Goal: Information Seeking & Learning: Learn about a topic

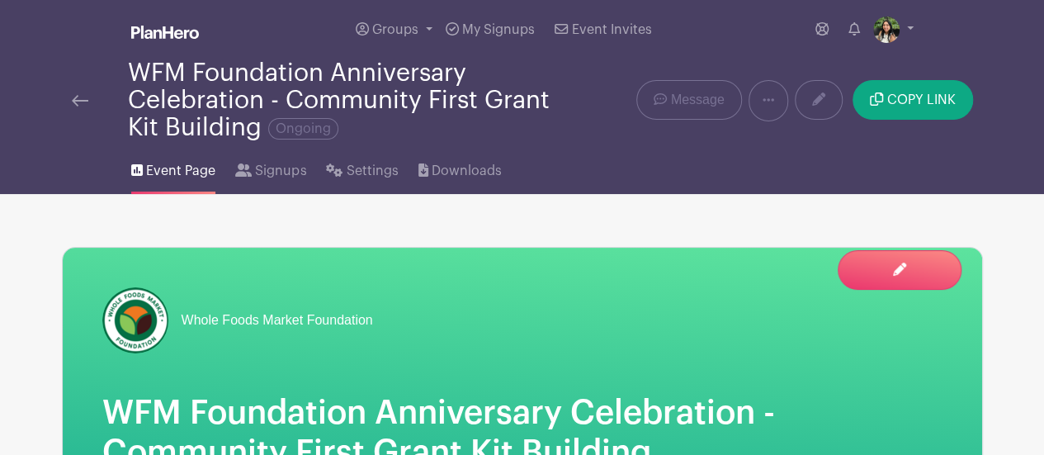
click at [73, 98] on img at bounding box center [80, 101] width 17 height 12
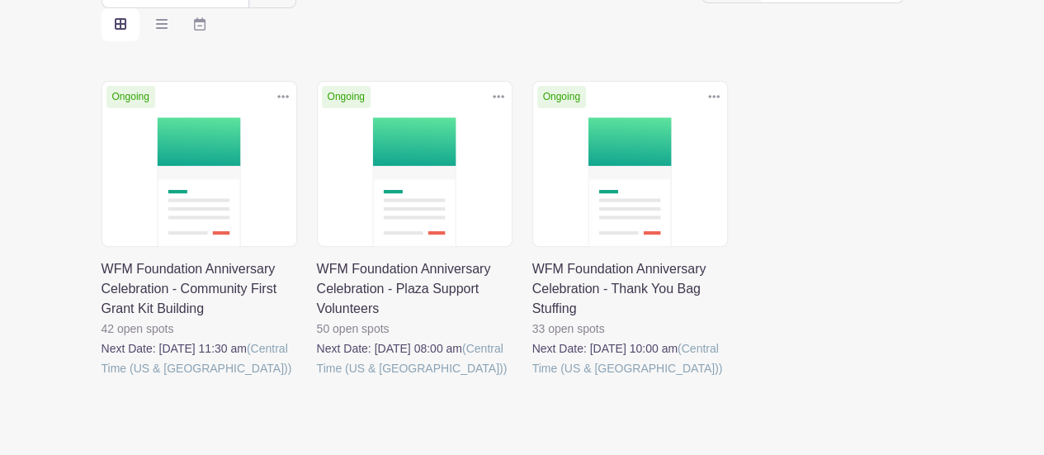
scroll to position [248, 0]
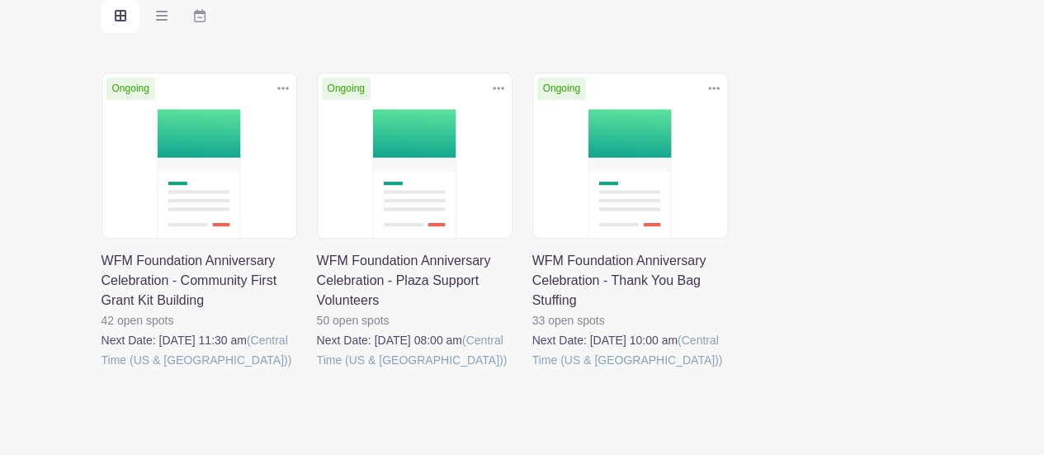
click at [317, 370] on link at bounding box center [317, 370] width 0 height 0
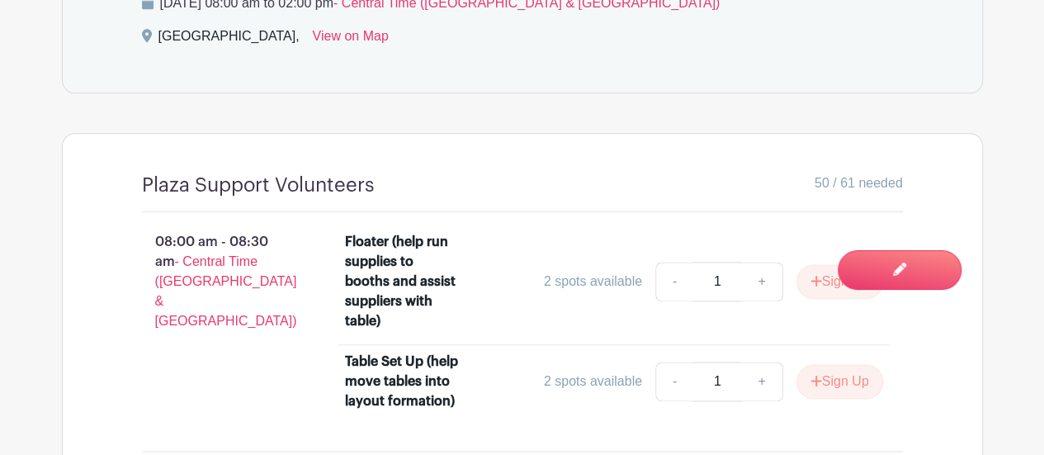
scroll to position [1086, 0]
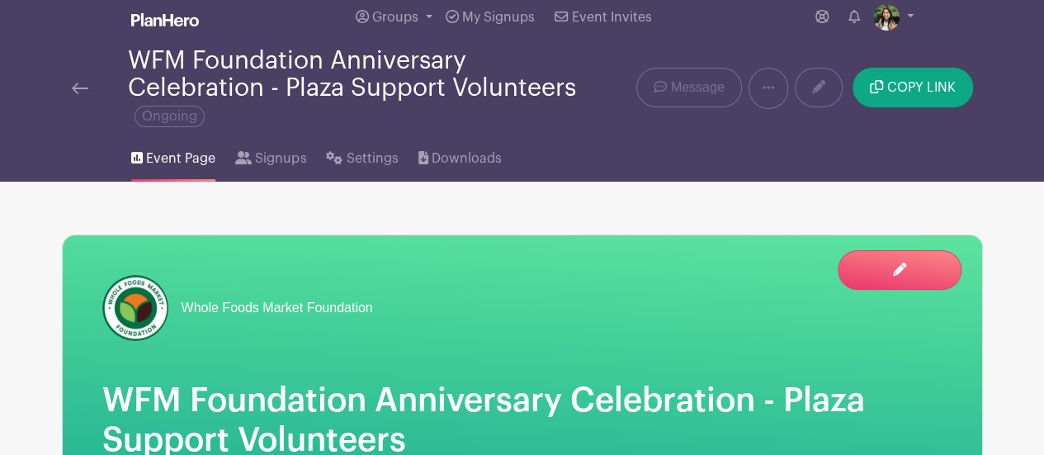
click at [78, 88] on img at bounding box center [80, 89] width 17 height 12
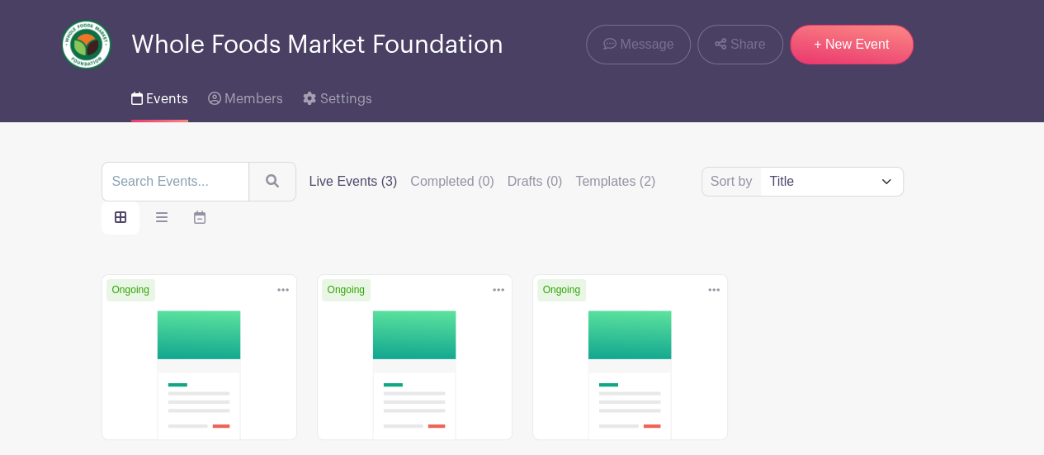
scroll to position [310, 0]
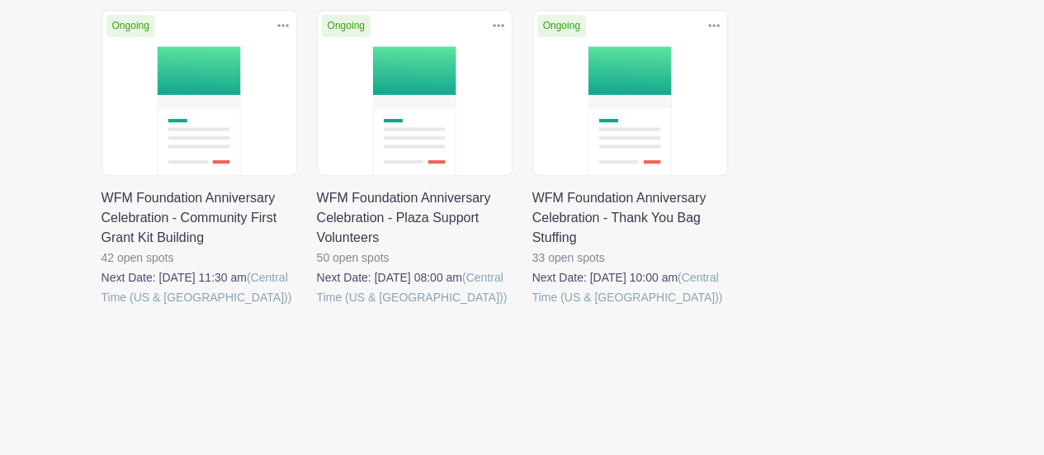
click at [533, 307] on link at bounding box center [533, 307] width 0 height 0
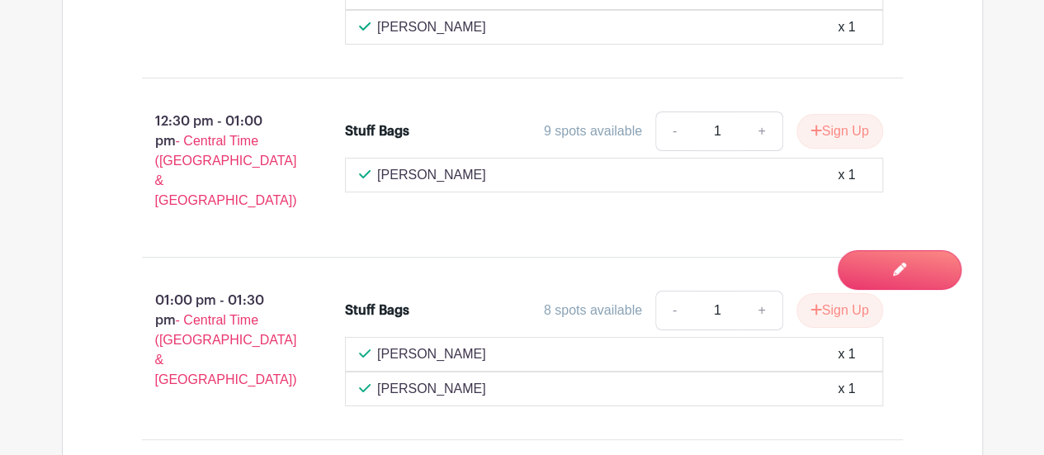
scroll to position [3309, 0]
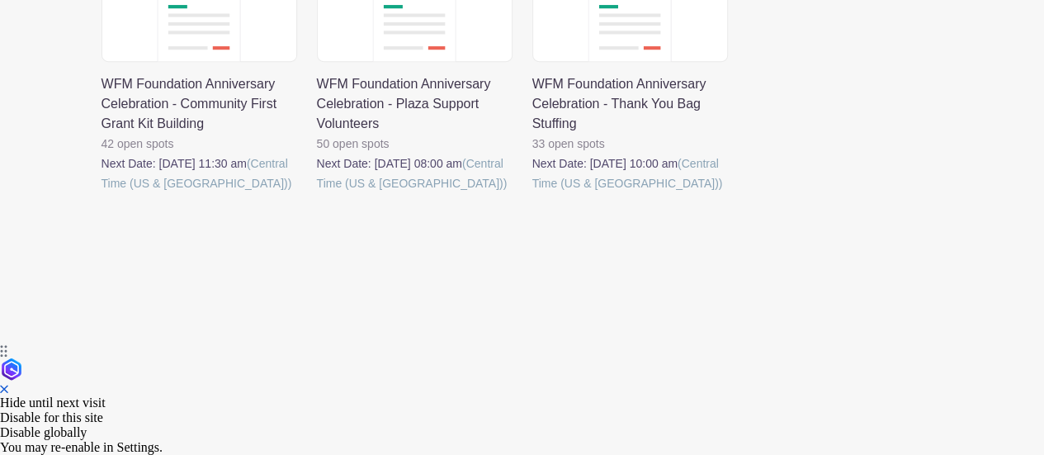
scroll to position [310, 0]
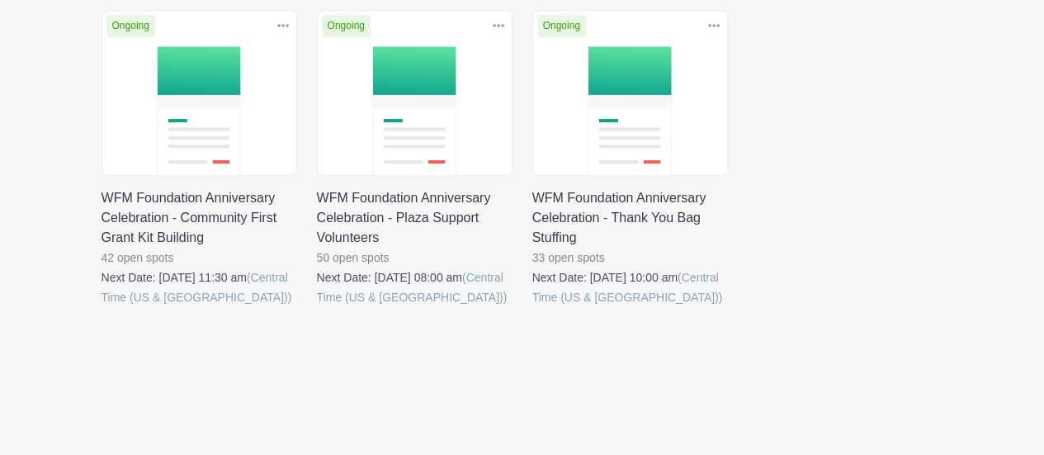
click at [102, 307] on link at bounding box center [102, 307] width 0 height 0
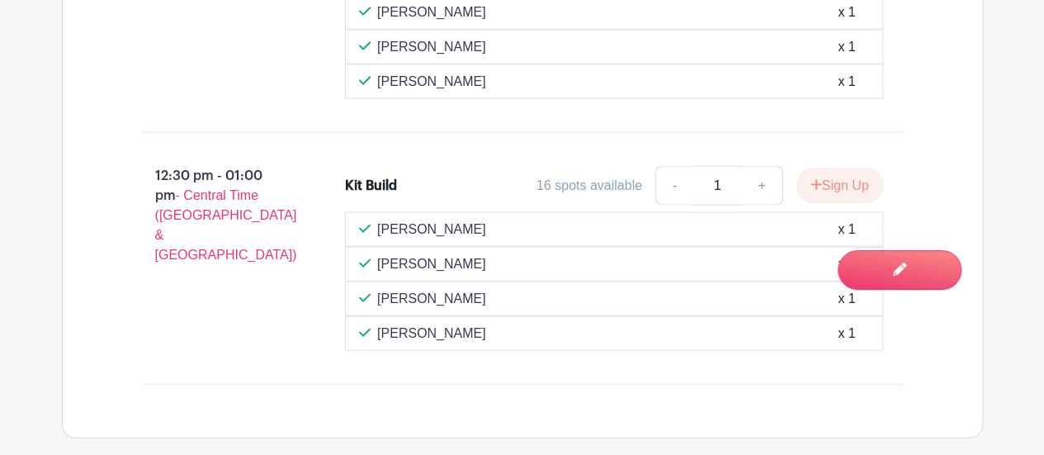
scroll to position [1811, 0]
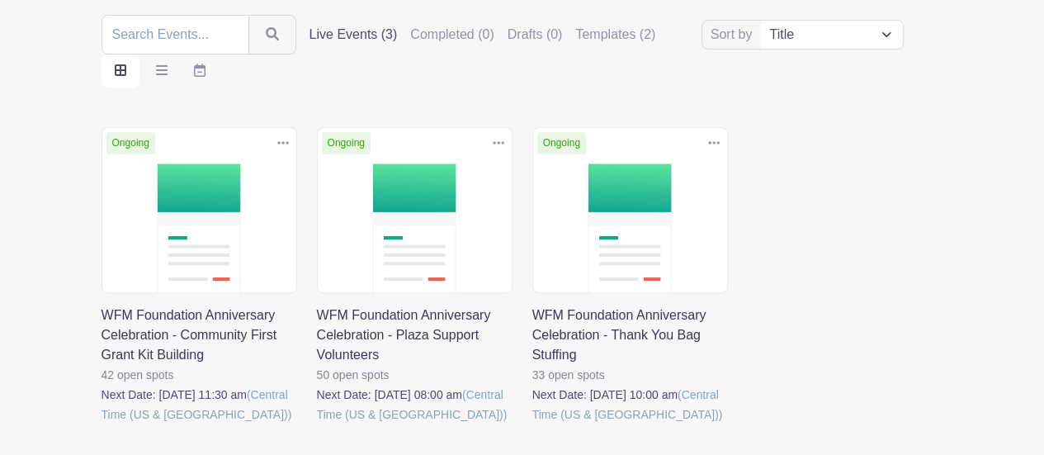
scroll to position [228, 0]
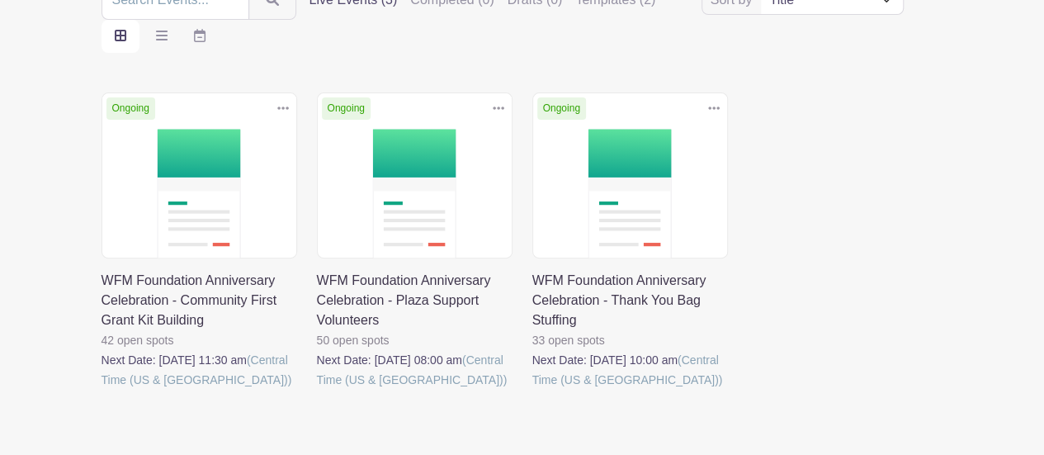
click at [533, 390] on link at bounding box center [533, 390] width 0 height 0
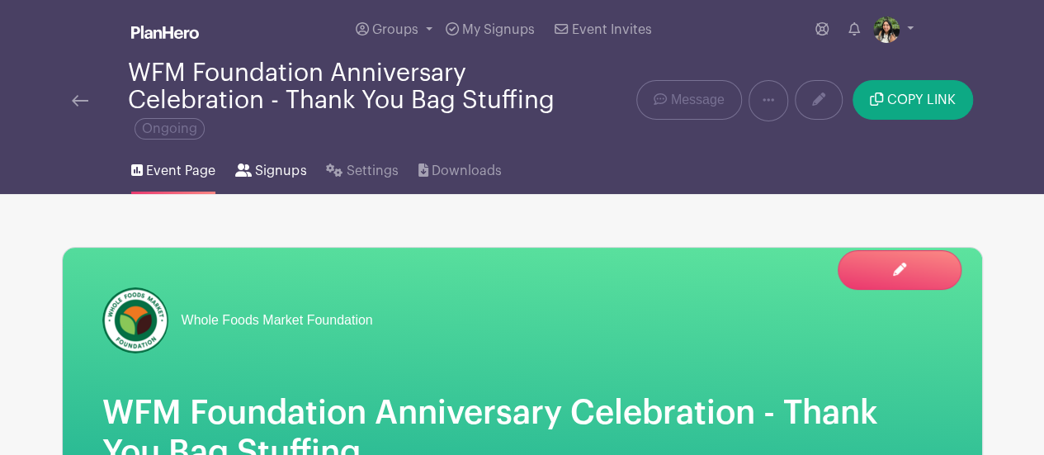
click at [261, 159] on link "Signups" at bounding box center [270, 167] width 71 height 53
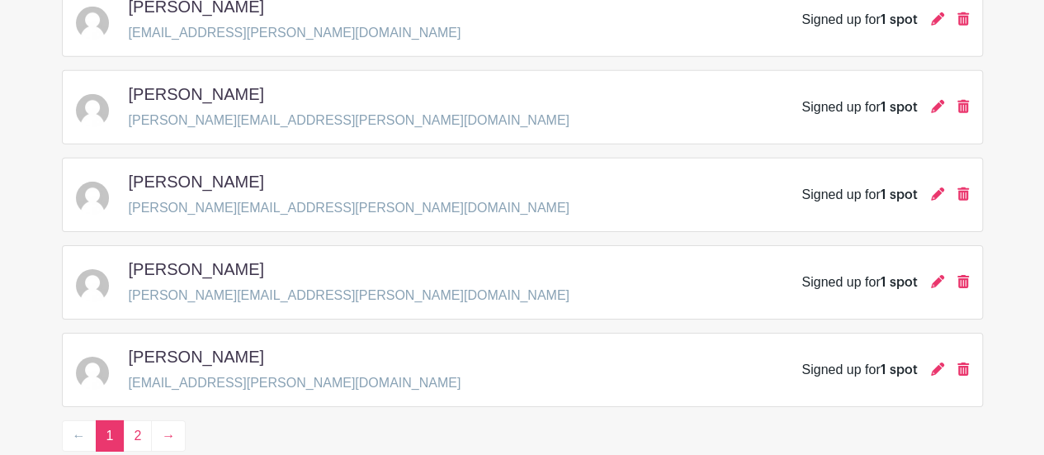
scroll to position [2613, 0]
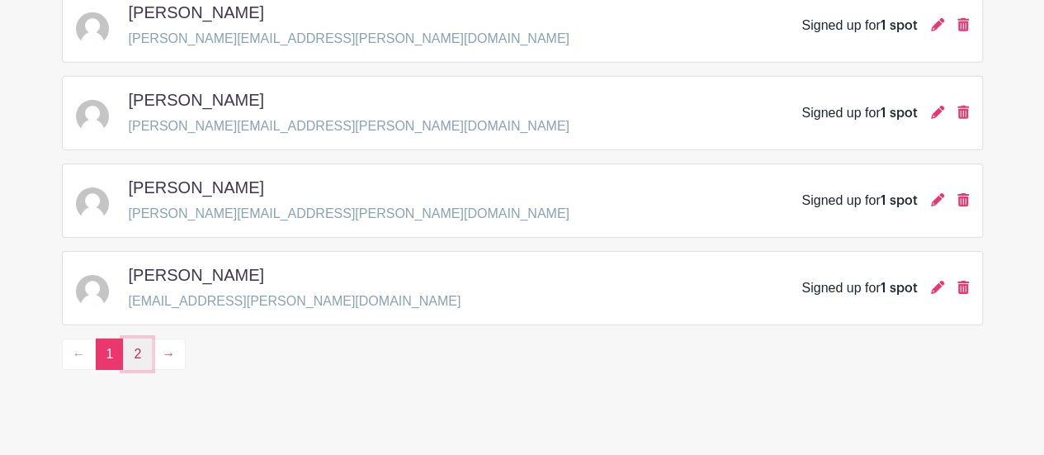
click at [134, 339] on link "2" at bounding box center [137, 354] width 29 height 31
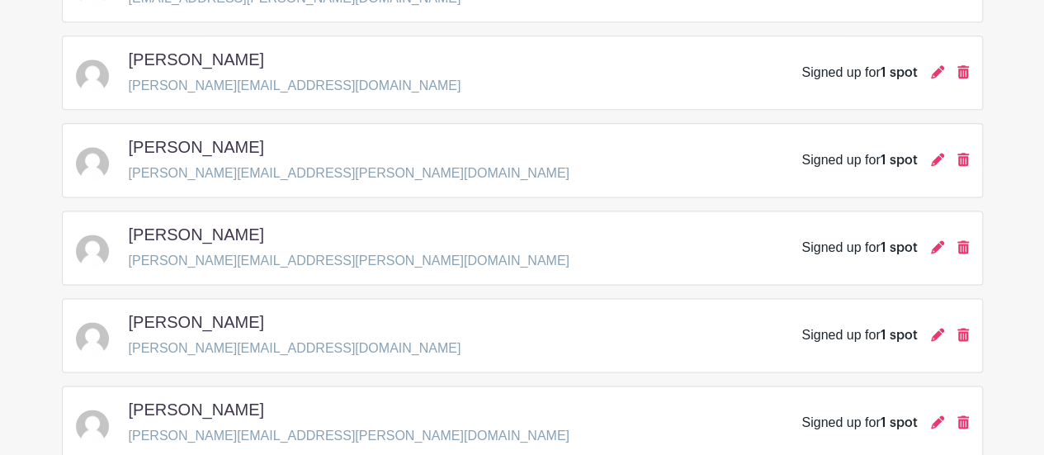
scroll to position [1483, 0]
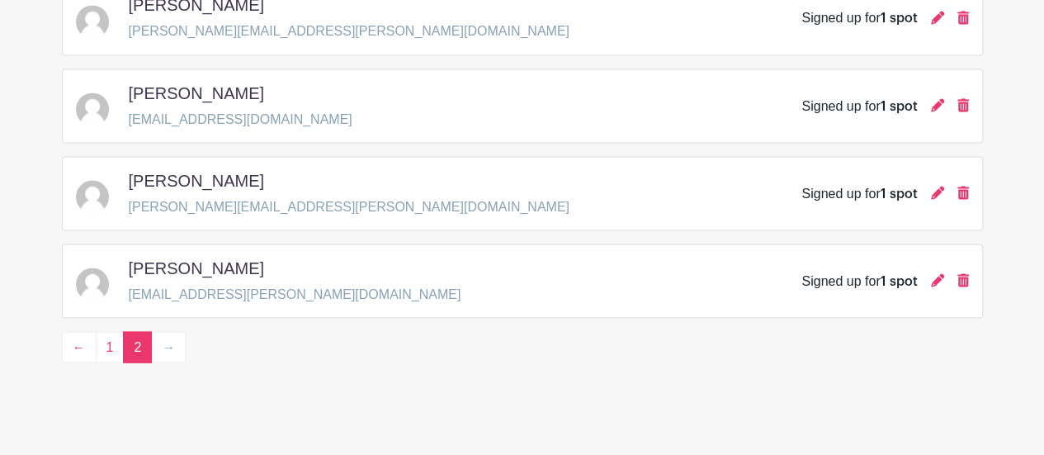
click at [165, 333] on li "→" at bounding box center [169, 346] width 34 height 31
click at [117, 336] on link "1" at bounding box center [110, 346] width 29 height 31
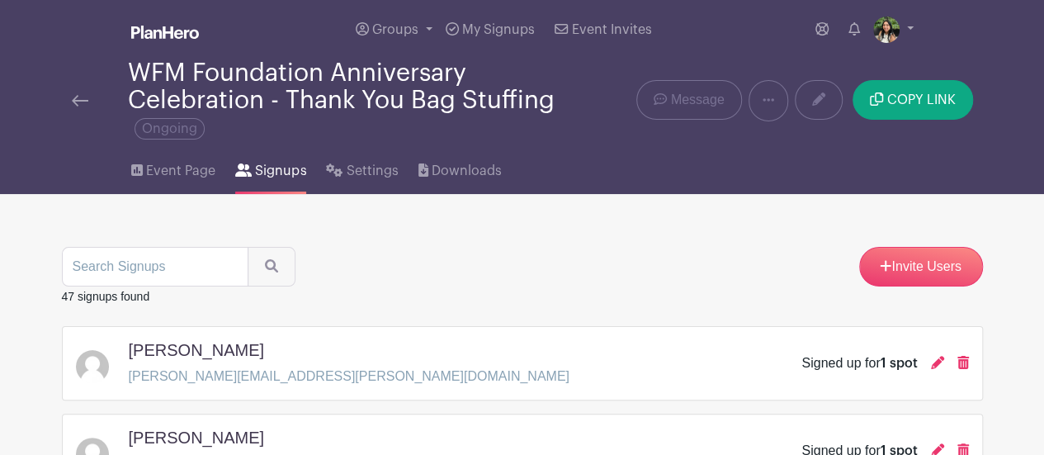
click at [80, 93] on link at bounding box center [80, 101] width 17 height 20
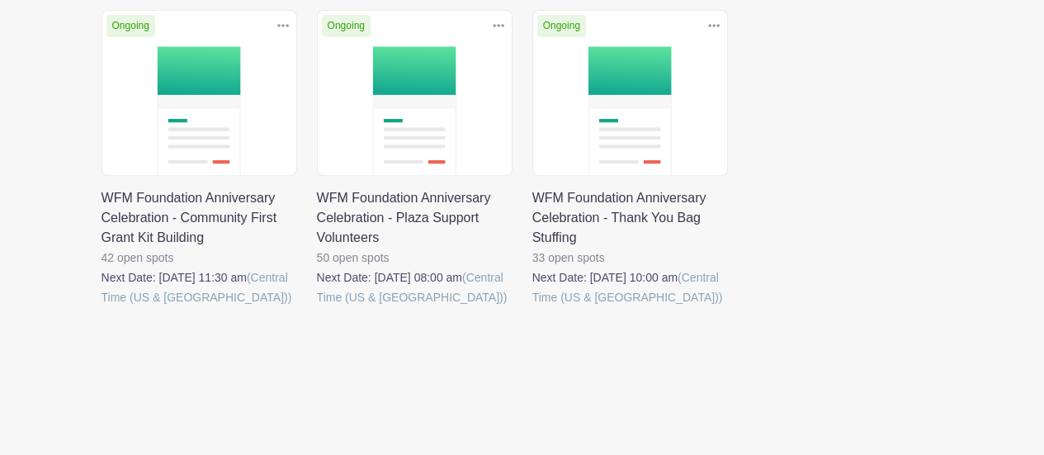
click at [533, 307] on link at bounding box center [533, 307] width 0 height 0
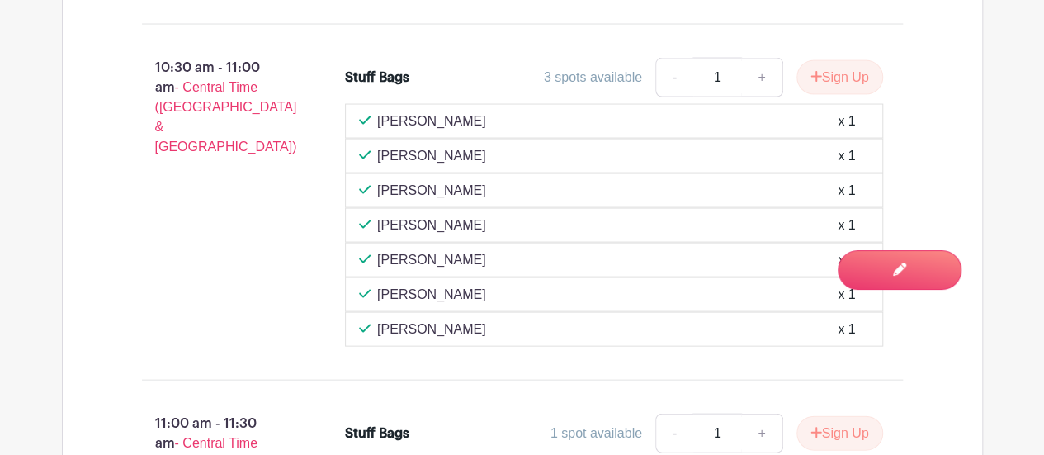
scroll to position [1651, 0]
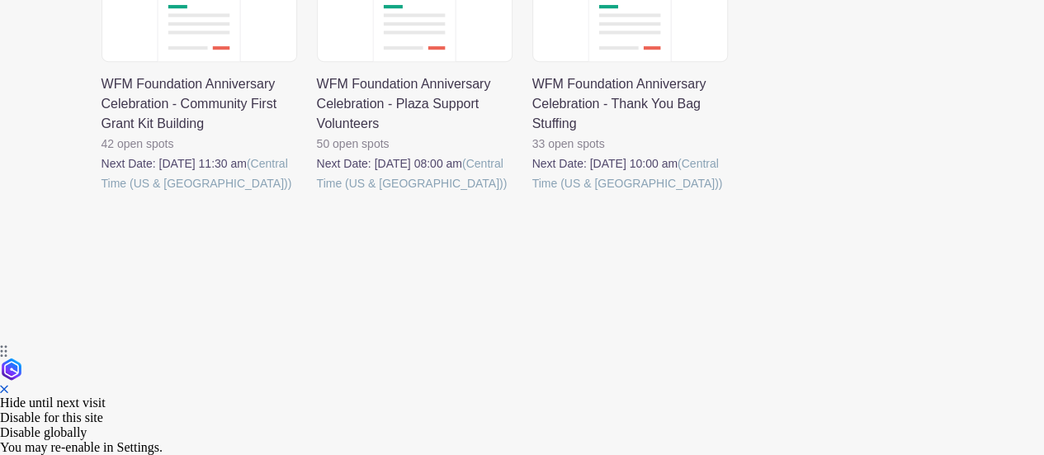
scroll to position [310, 0]
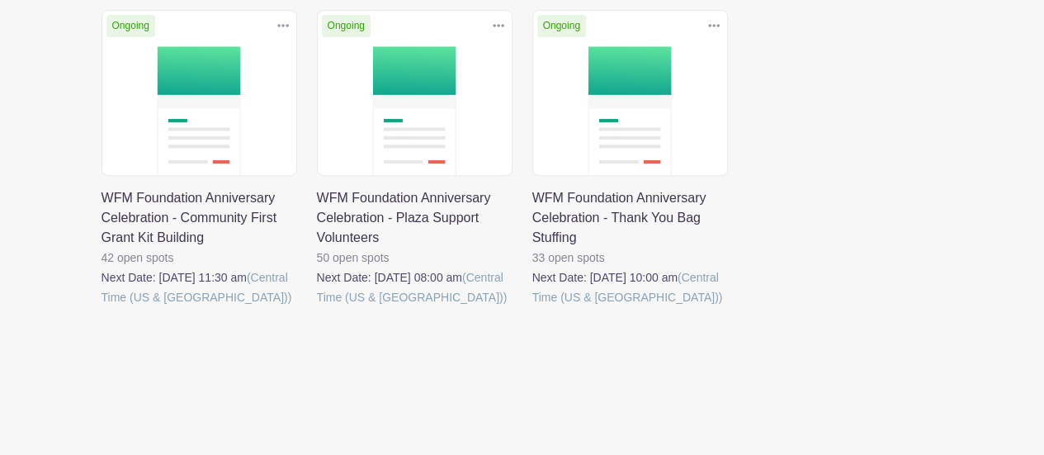
click at [317, 307] on link at bounding box center [317, 307] width 0 height 0
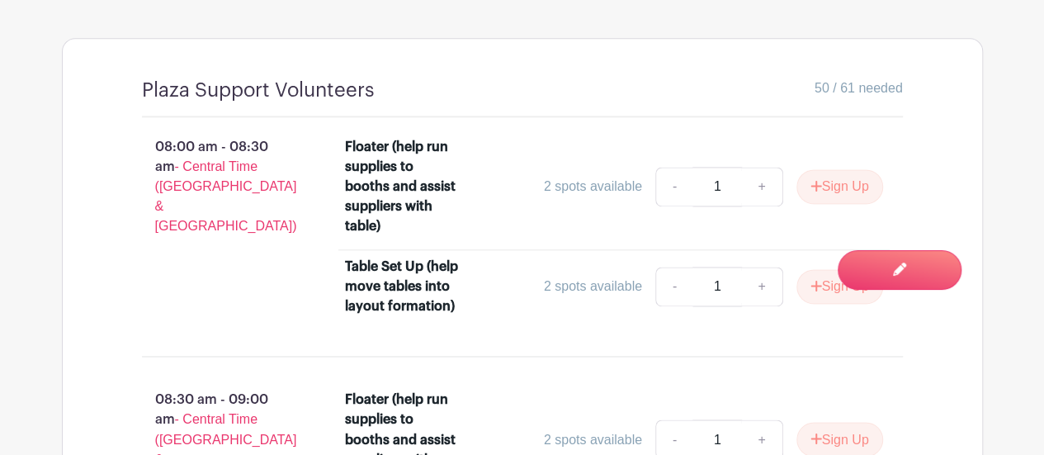
scroll to position [1156, 0]
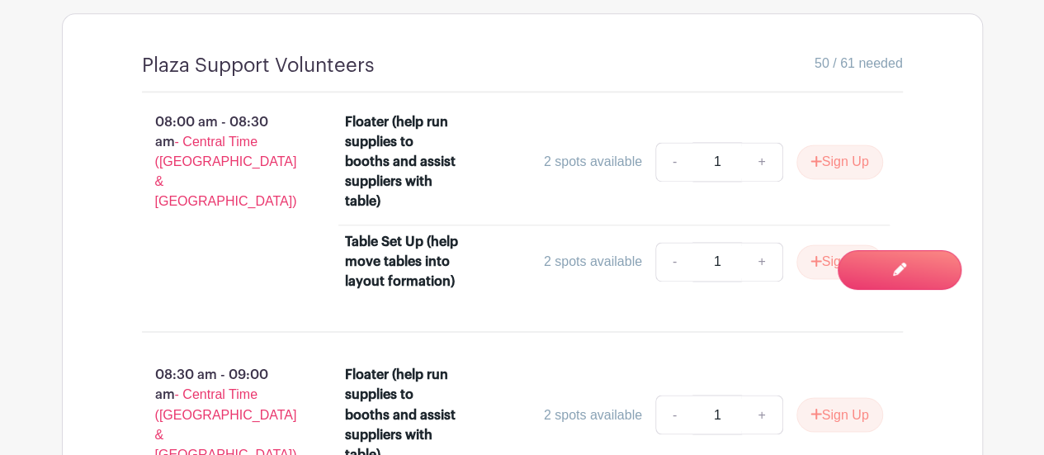
scroll to position [310, 0]
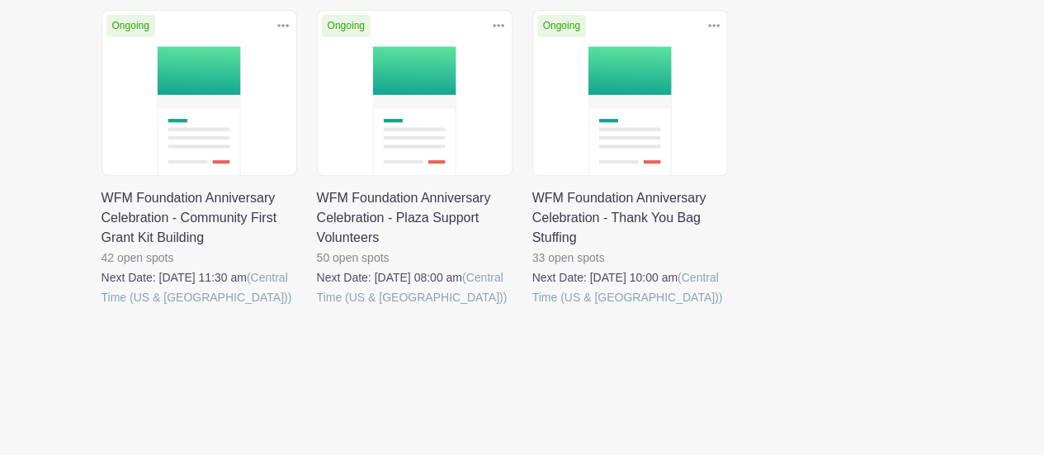
click at [533, 307] on link at bounding box center [533, 307] width 0 height 0
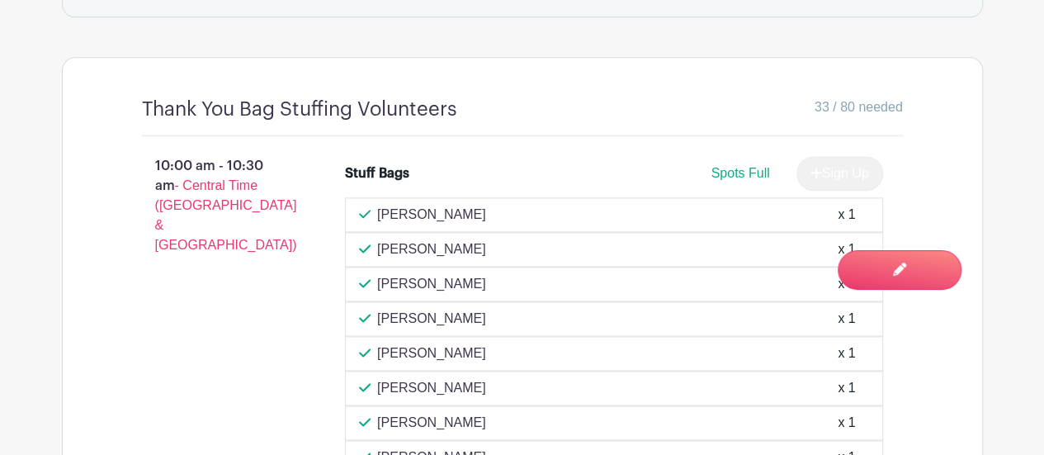
scroll to position [1073, 0]
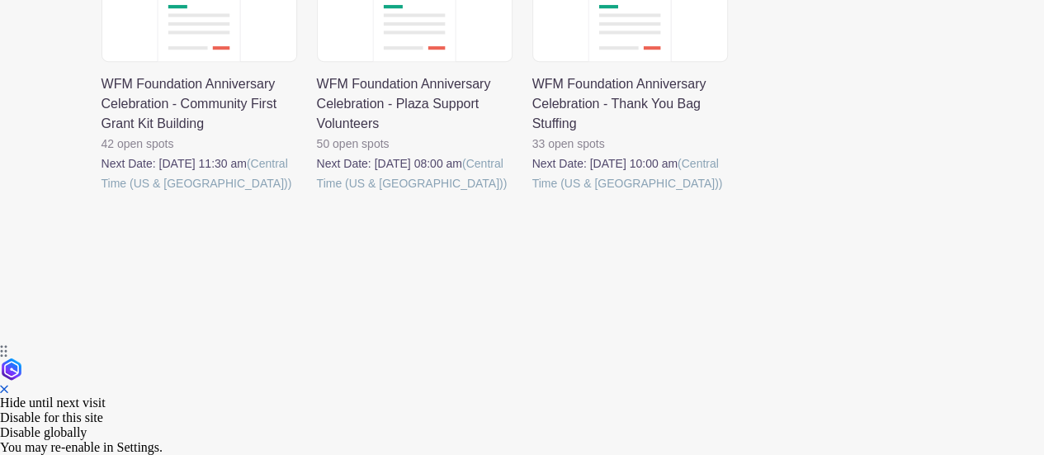
scroll to position [310, 0]
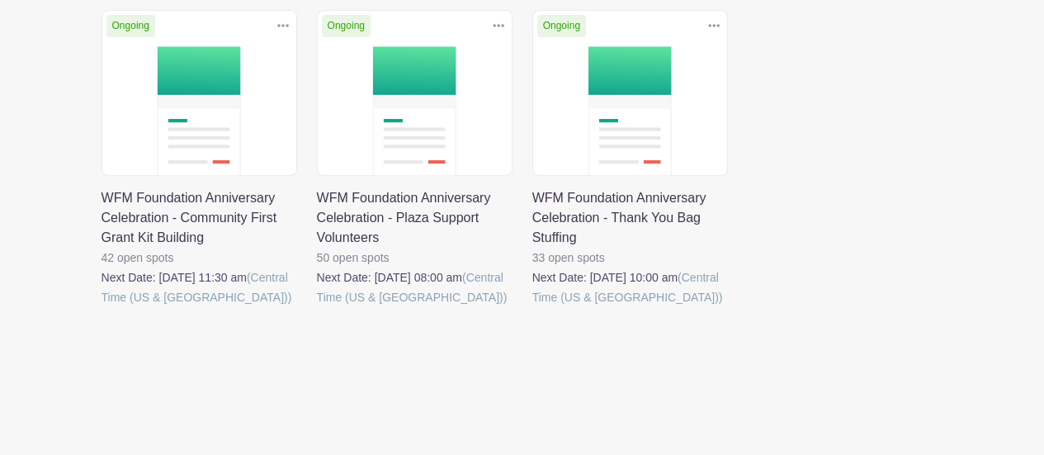
click at [102, 307] on link at bounding box center [102, 307] width 0 height 0
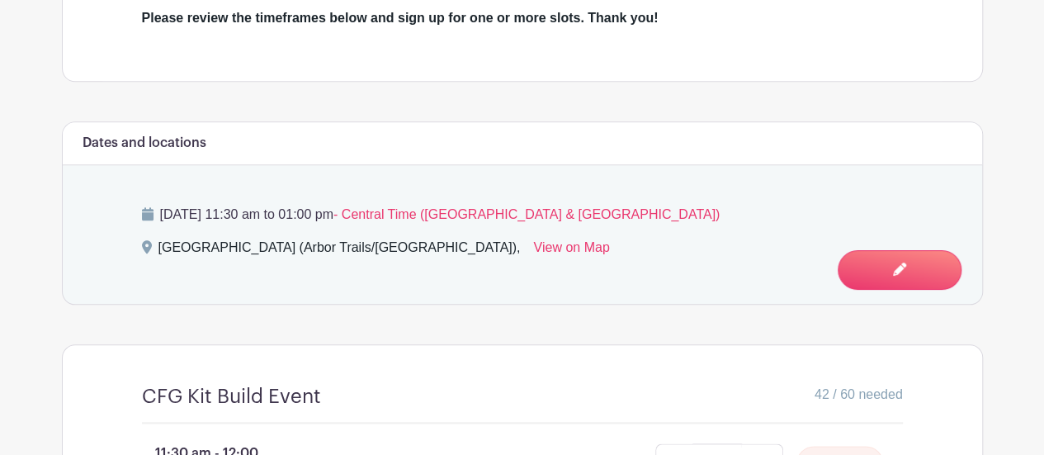
scroll to position [908, 0]
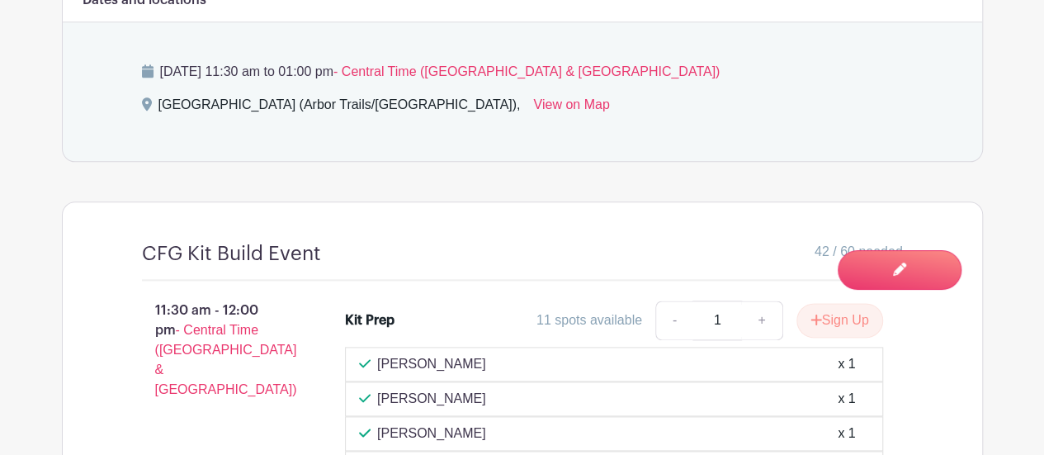
scroll to position [310, 0]
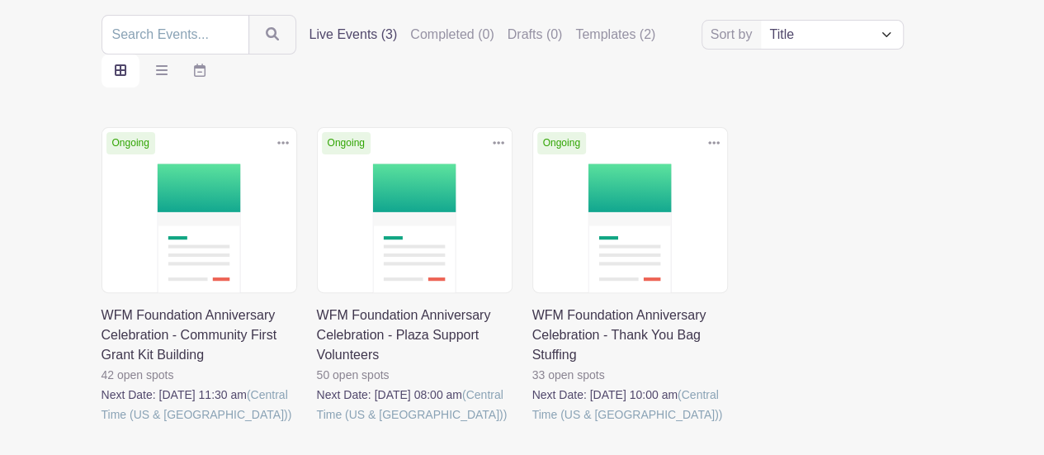
scroll to position [193, 0]
click at [317, 424] on link at bounding box center [317, 424] width 0 height 0
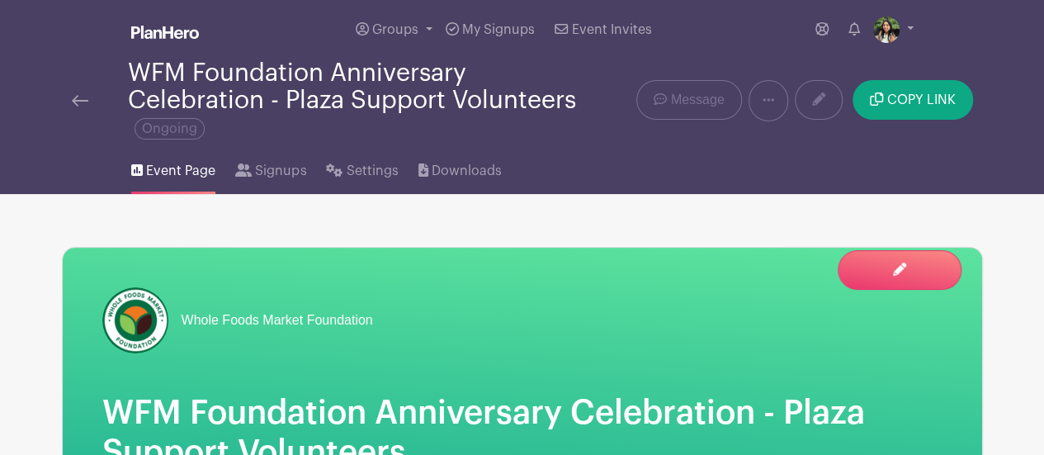
click at [78, 101] on img at bounding box center [80, 101] width 17 height 12
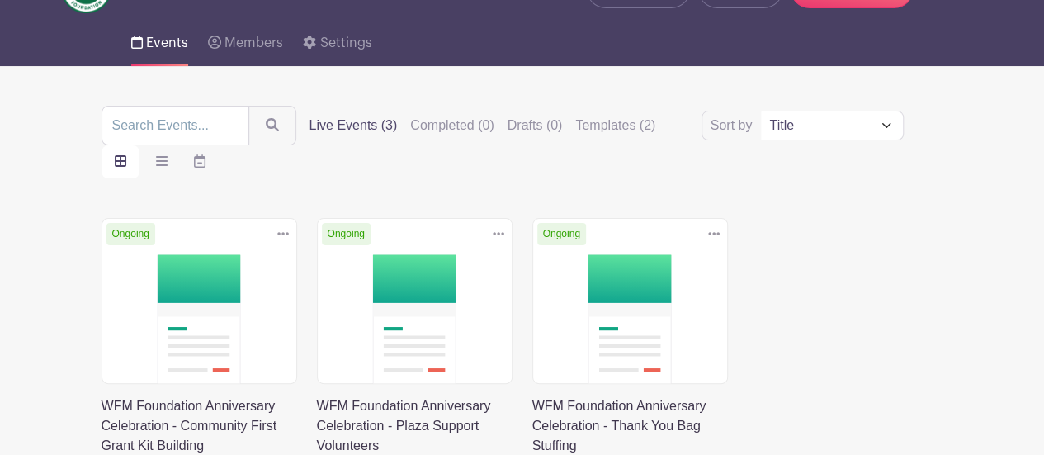
scroll to position [248, 0]
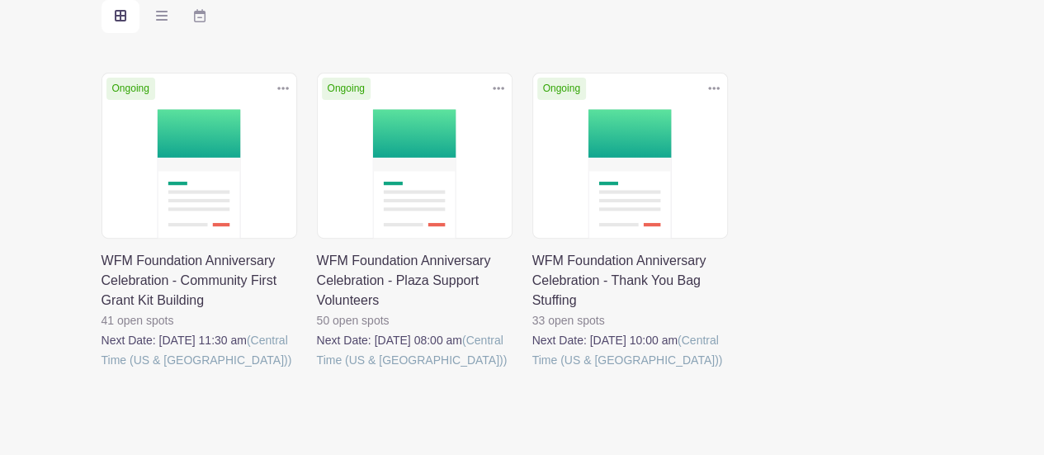
click at [102, 370] on link at bounding box center [102, 370] width 0 height 0
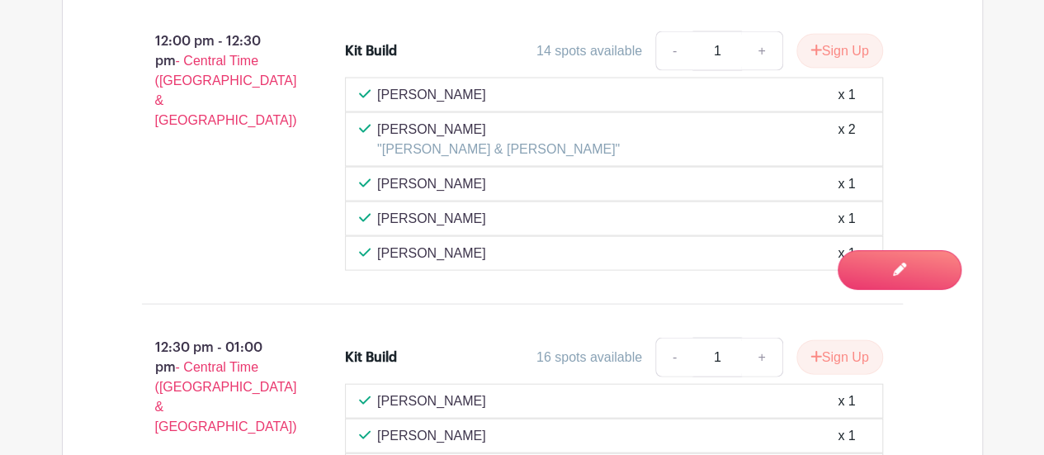
scroll to position [1598, 0]
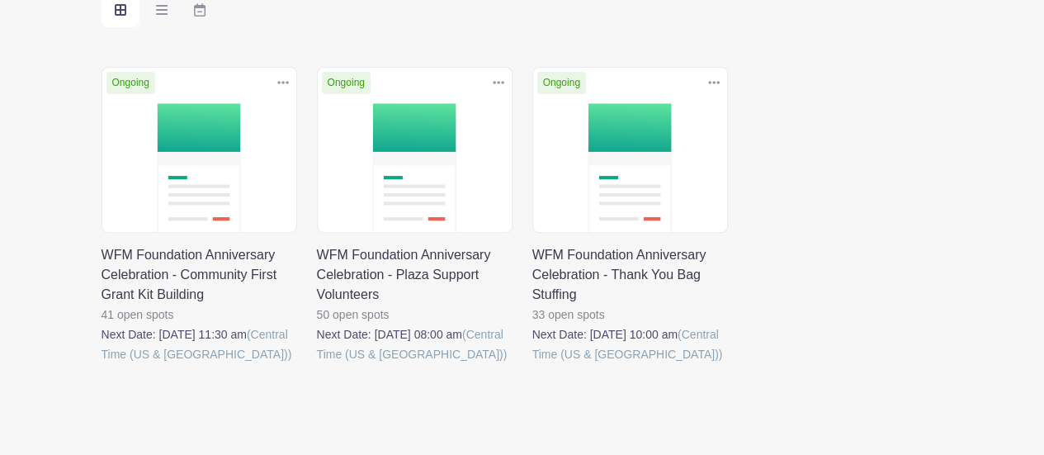
scroll to position [248, 0]
